Goal: Transaction & Acquisition: Purchase product/service

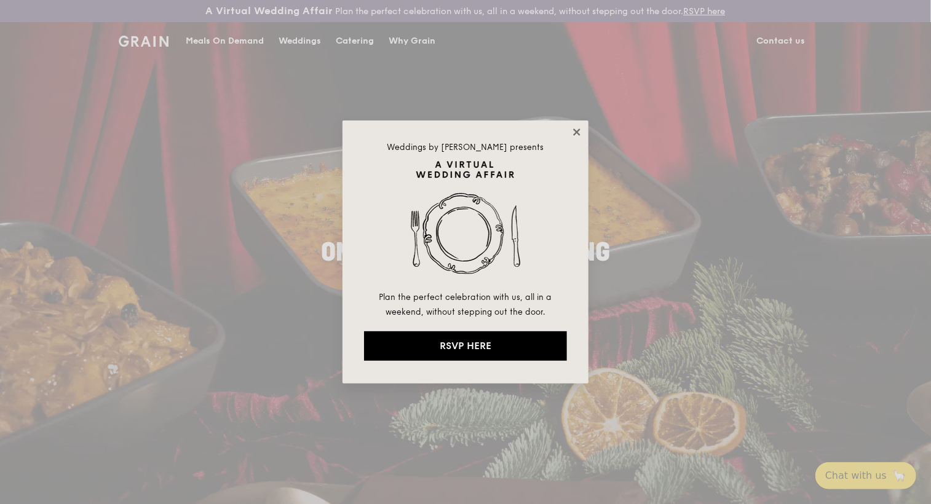
click at [578, 130] on icon at bounding box center [577, 132] width 11 height 11
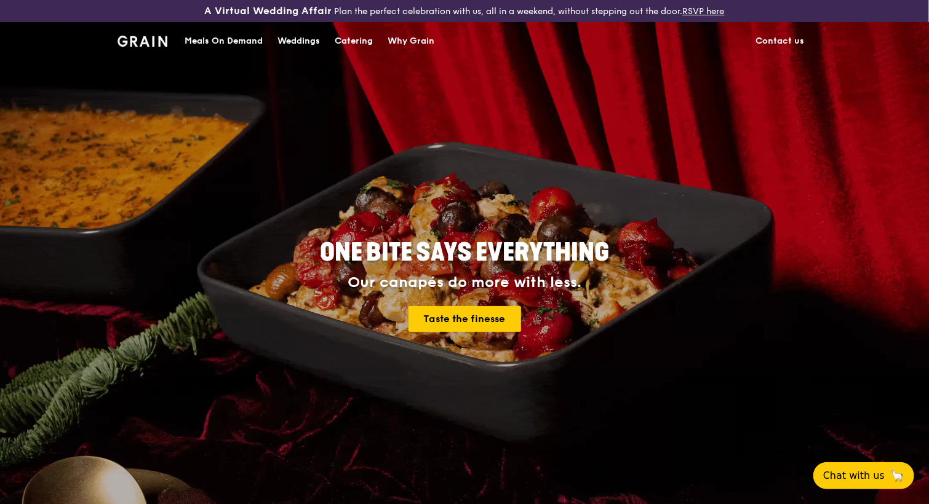
click at [246, 40] on div "Meals On Demand" at bounding box center [224, 41] width 78 height 37
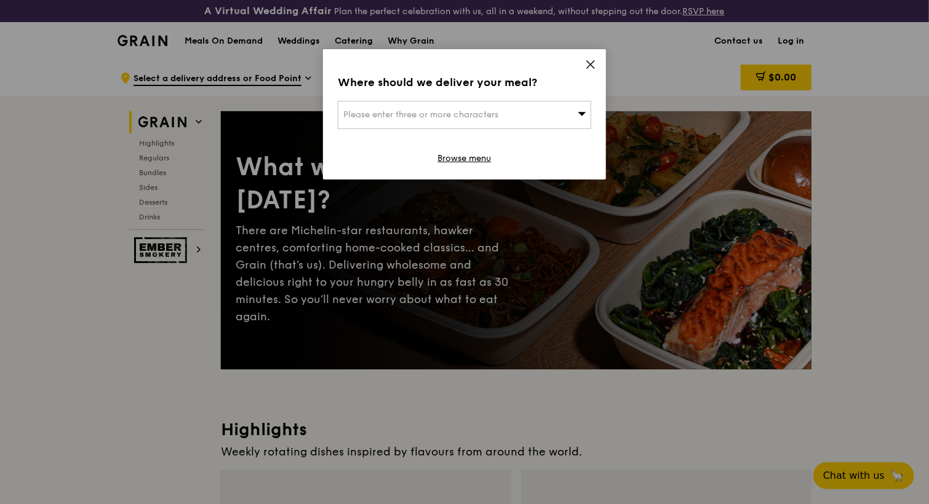
click at [591, 62] on icon at bounding box center [590, 64] width 11 height 11
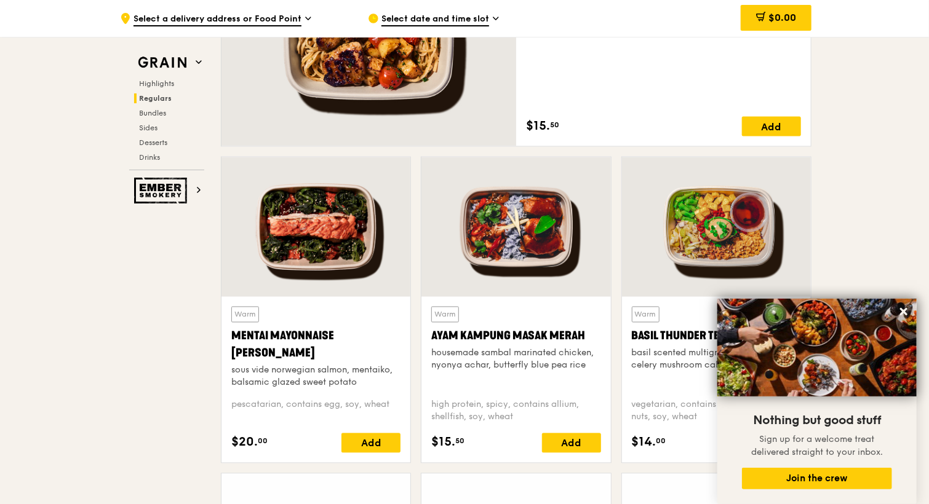
scroll to position [1046, 0]
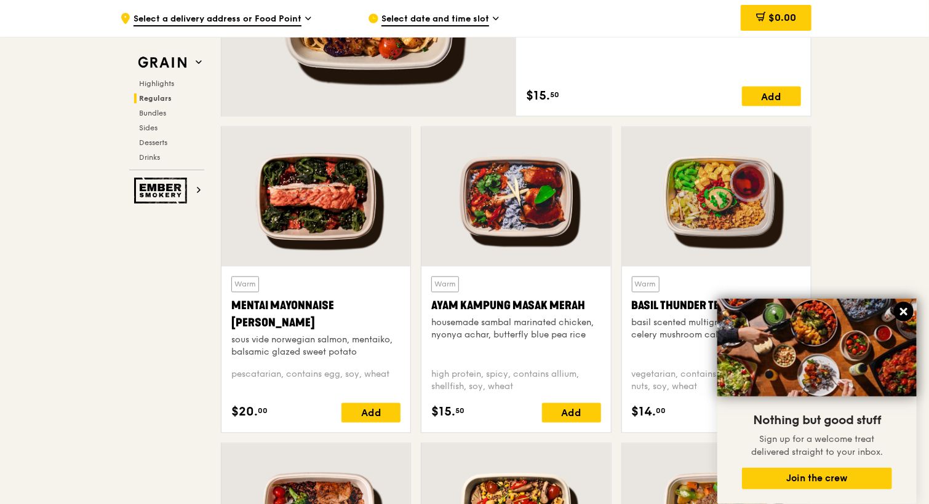
click at [903, 314] on icon at bounding box center [903, 311] width 7 height 7
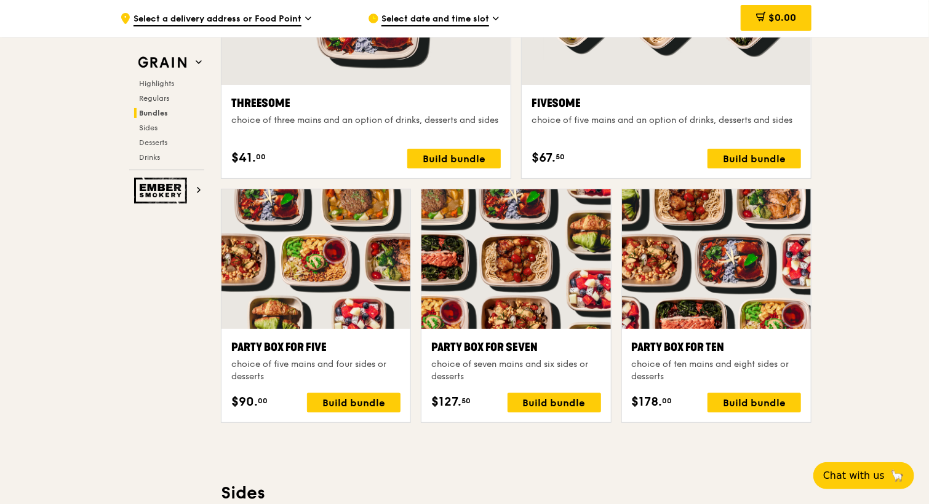
scroll to position [2309, 0]
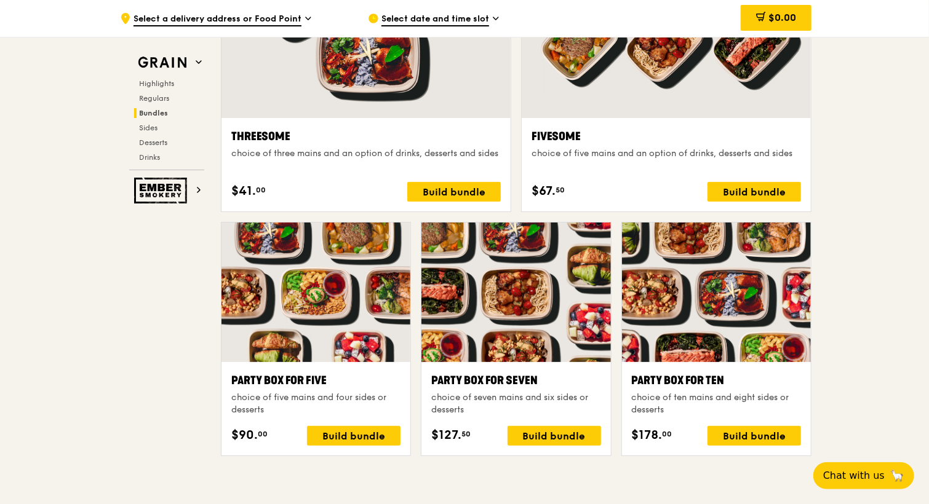
drag, startPoint x: 925, startPoint y: 233, endPoint x: 866, endPoint y: 156, distance: 96.9
click at [866, 156] on div ".cls-1 { fill: none; stroke: #fff; stroke-linecap: round; stroke-linejoin: roun…" at bounding box center [464, 353] width 929 height 5207
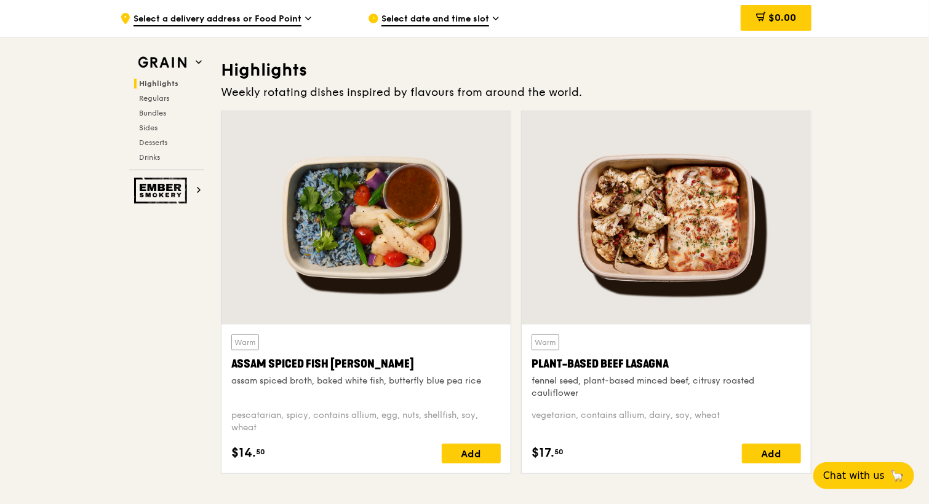
scroll to position [293, 0]
